Goal: Navigation & Orientation: Go to known website

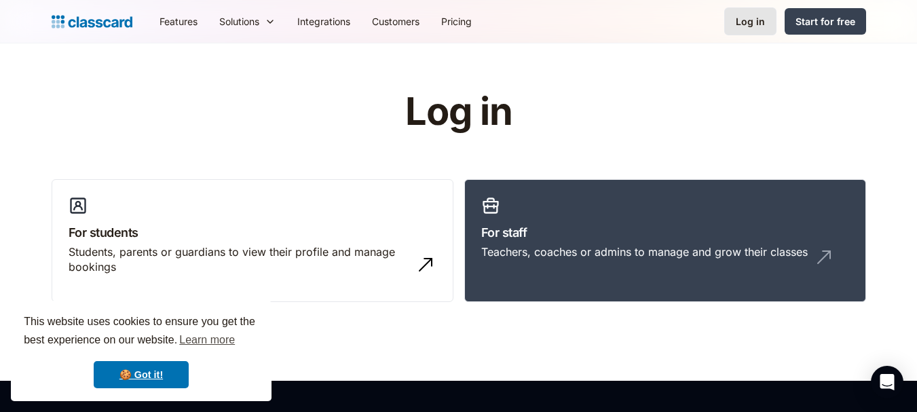
click at [767, 24] on link "Log in" at bounding box center [750, 21] width 52 height 28
click at [752, 17] on div "Log in" at bounding box center [750, 21] width 29 height 14
click at [124, 367] on link "🍪 Got it!" at bounding box center [141, 374] width 95 height 27
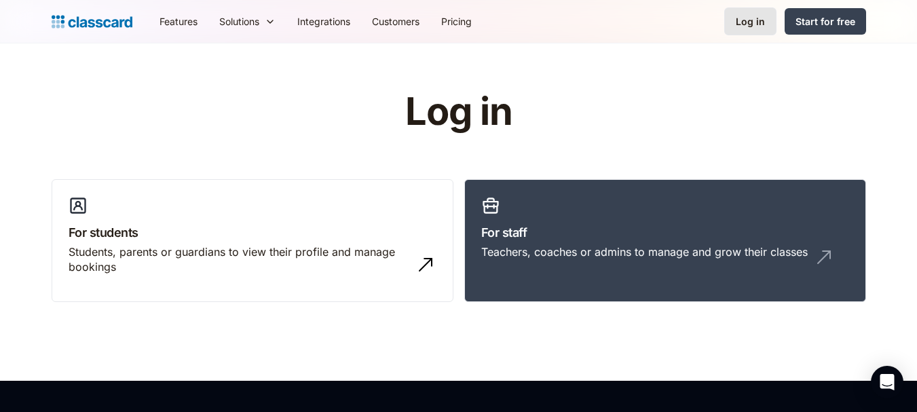
click at [734, 18] on link "Log in" at bounding box center [750, 21] width 52 height 28
